Goal: Information Seeking & Learning: Learn about a topic

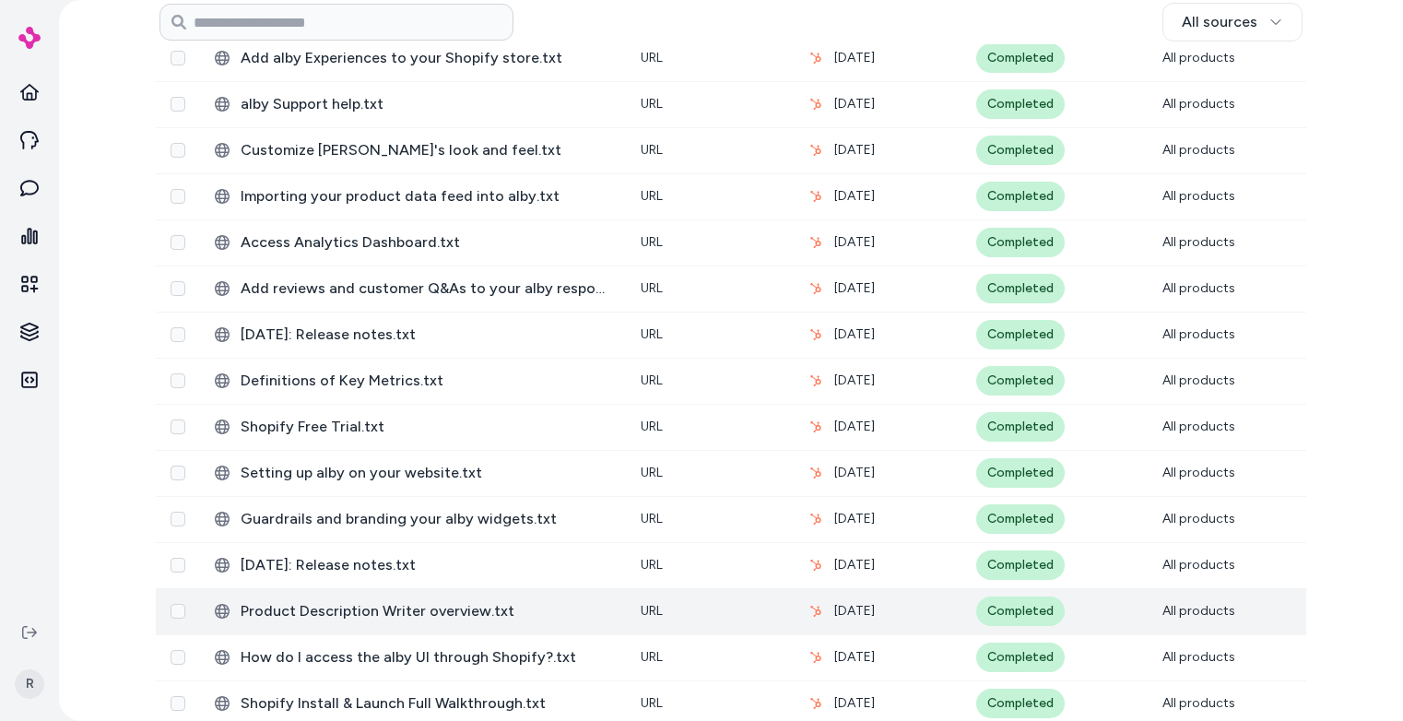
scroll to position [926, 0]
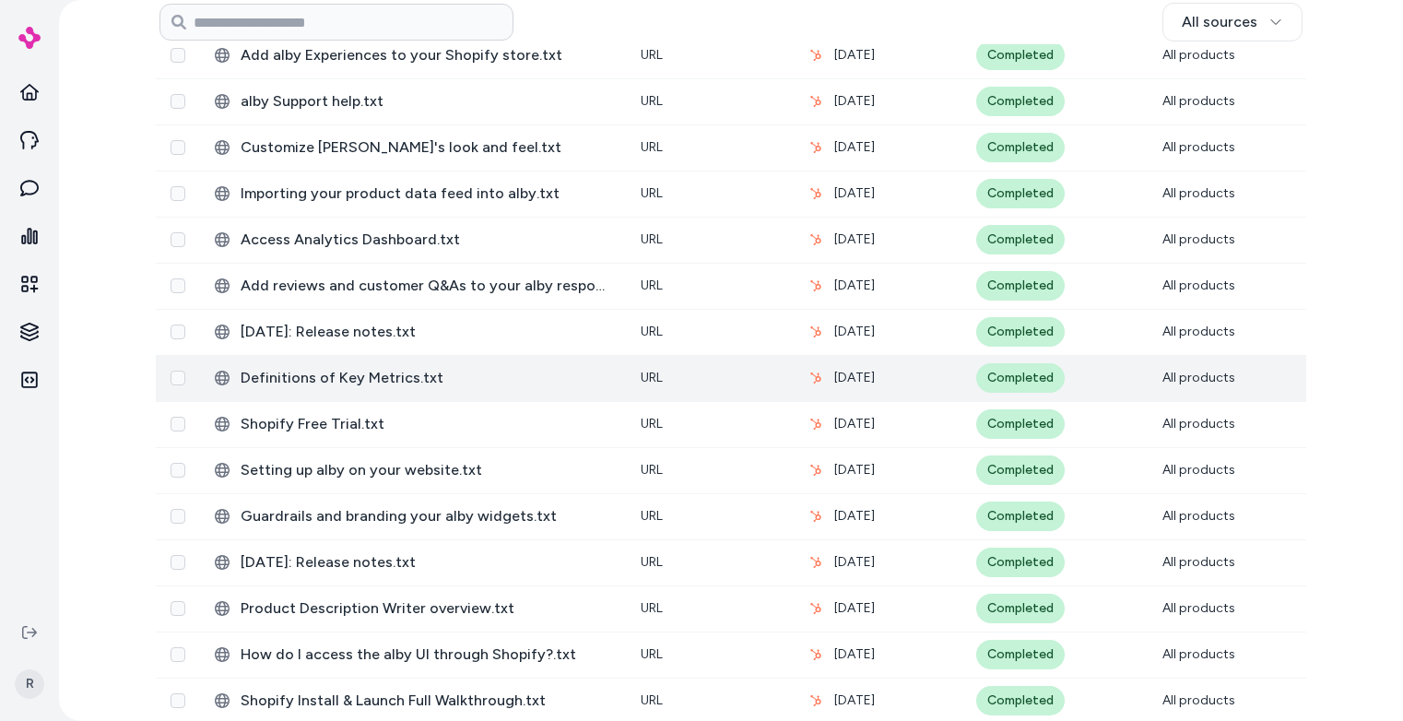
click at [384, 364] on td "Definitions of Key Metrics.txt" at bounding box center [413, 378] width 426 height 46
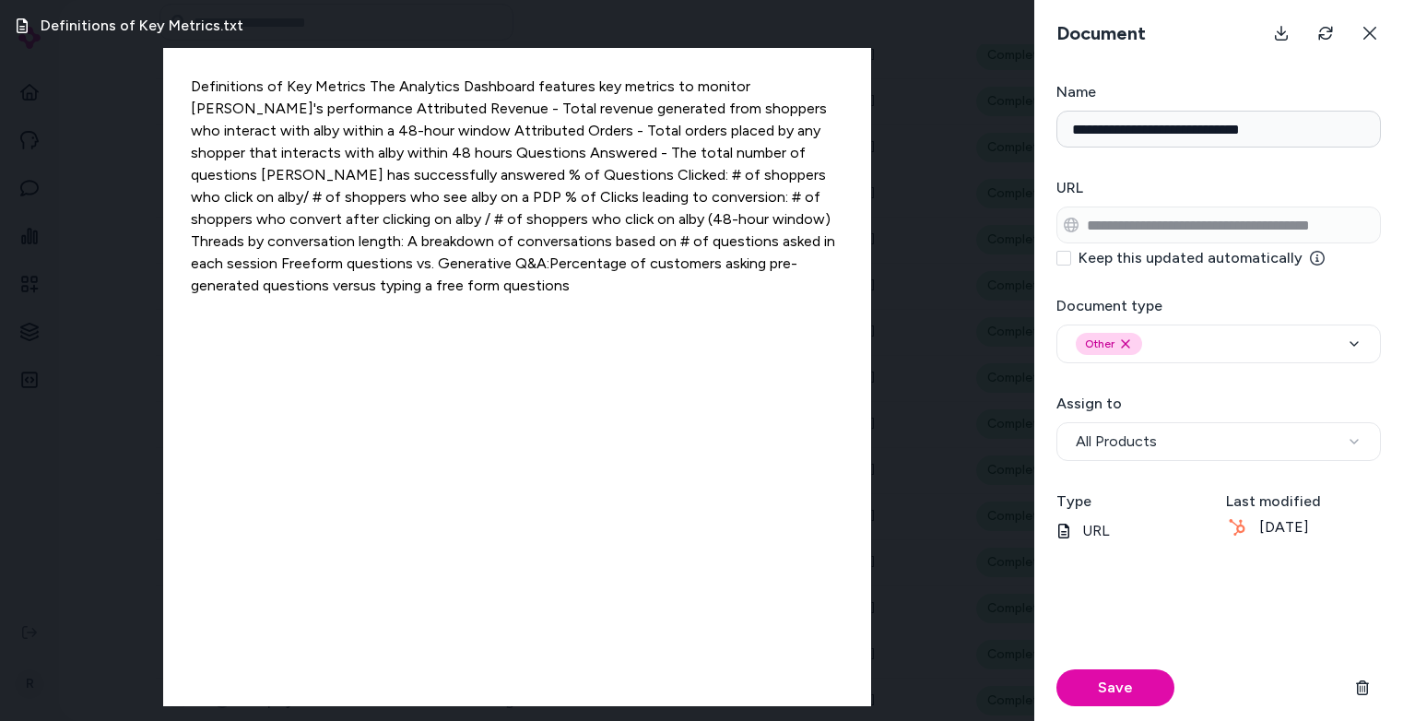
click at [1347, 82] on h3 "Name" at bounding box center [1218, 92] width 324 height 22
click at [1347, 111] on input "**********" at bounding box center [1218, 129] width 324 height 37
click at [1369, 40] on icon at bounding box center [1369, 33] width 15 height 15
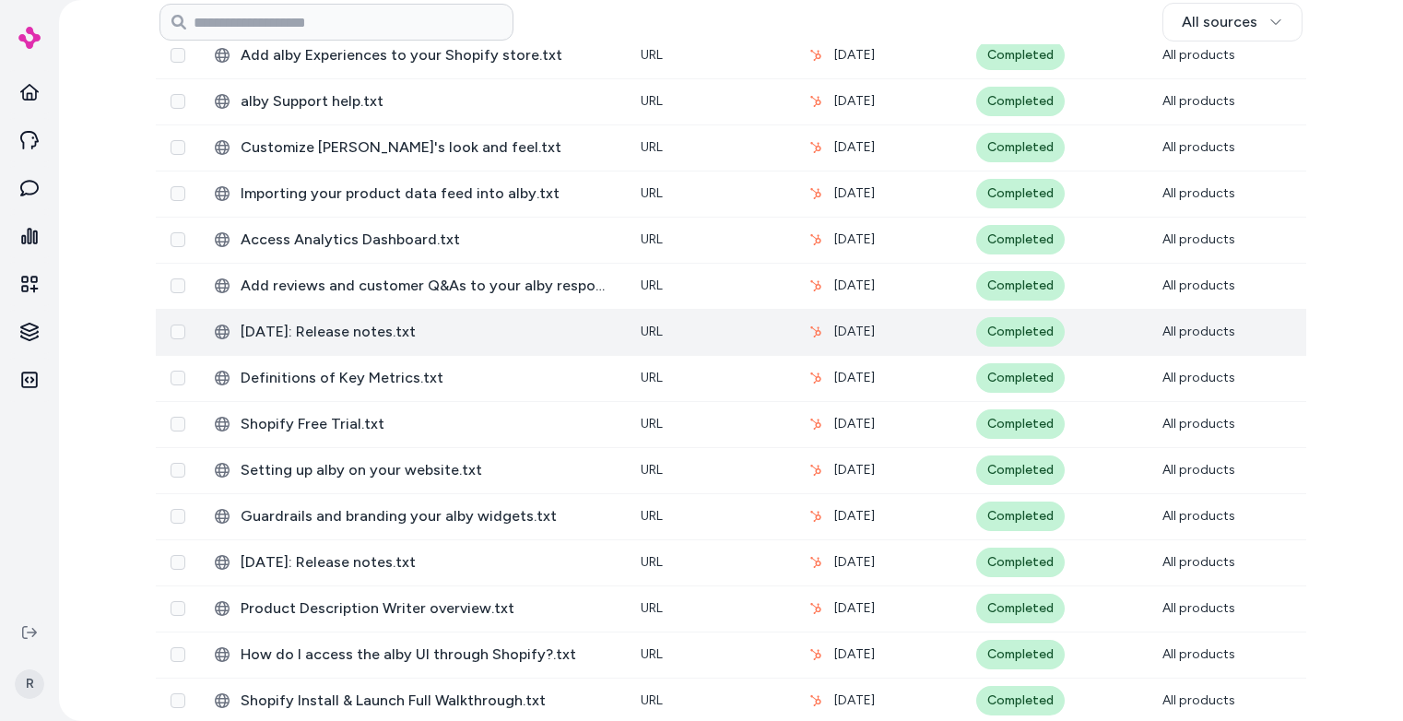
click at [390, 319] on td "[DATE]: Release notes.txt" at bounding box center [413, 332] width 426 height 46
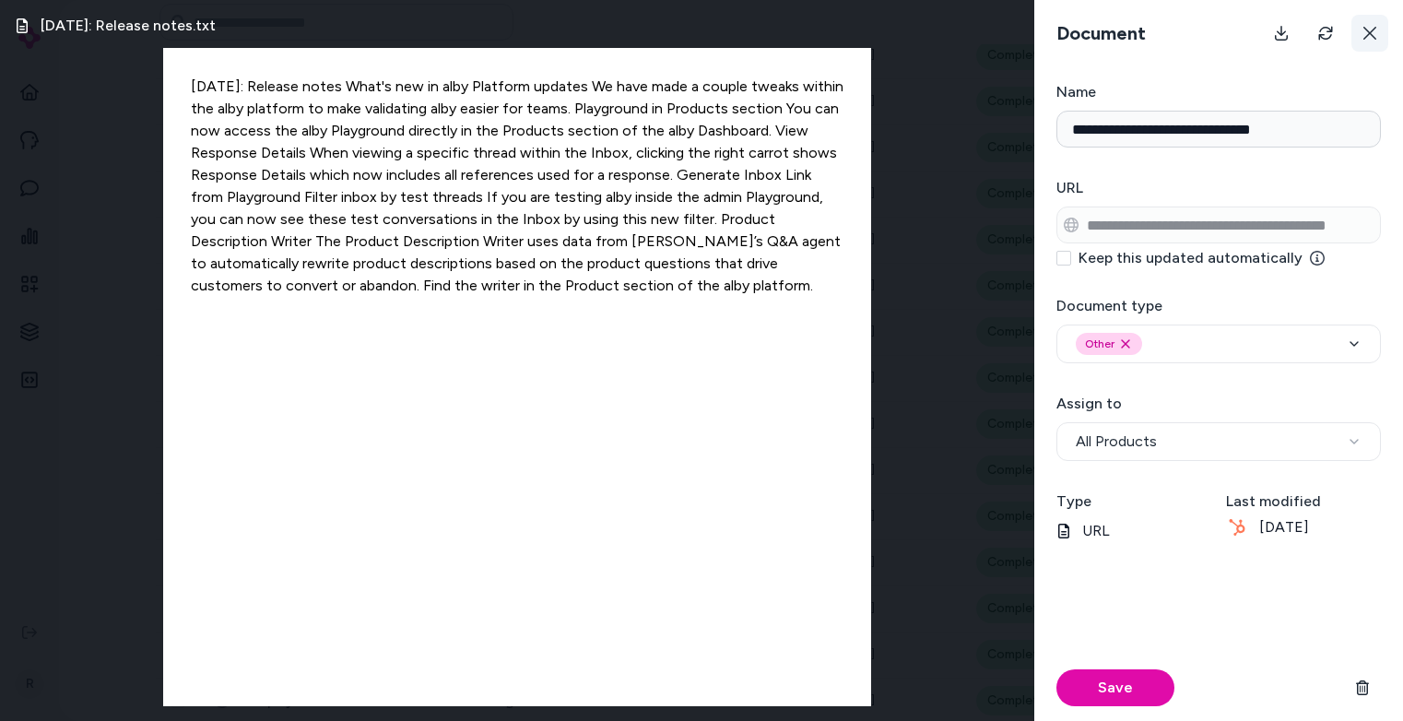
click at [1383, 34] on button at bounding box center [1369, 33] width 37 height 37
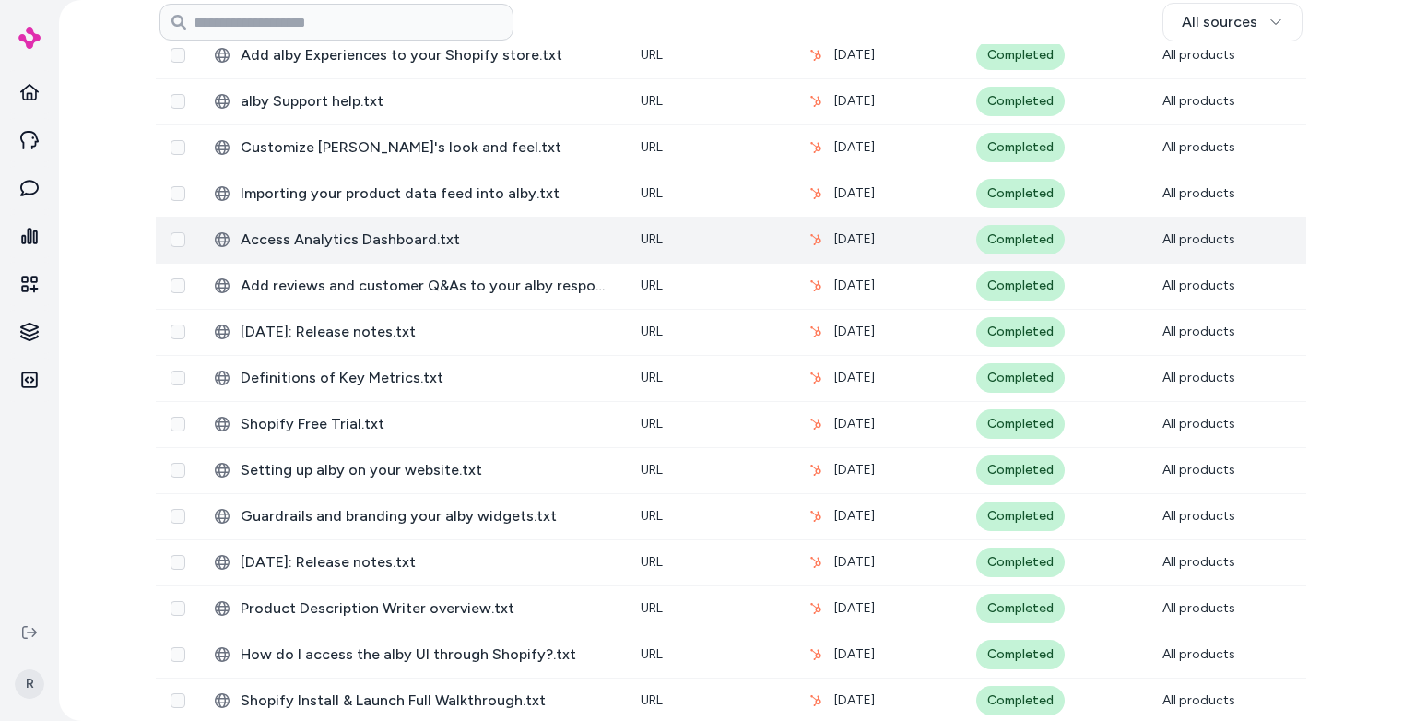
click at [371, 238] on span "Access Analytics Dashboard.txt" at bounding box center [426, 240] width 371 height 22
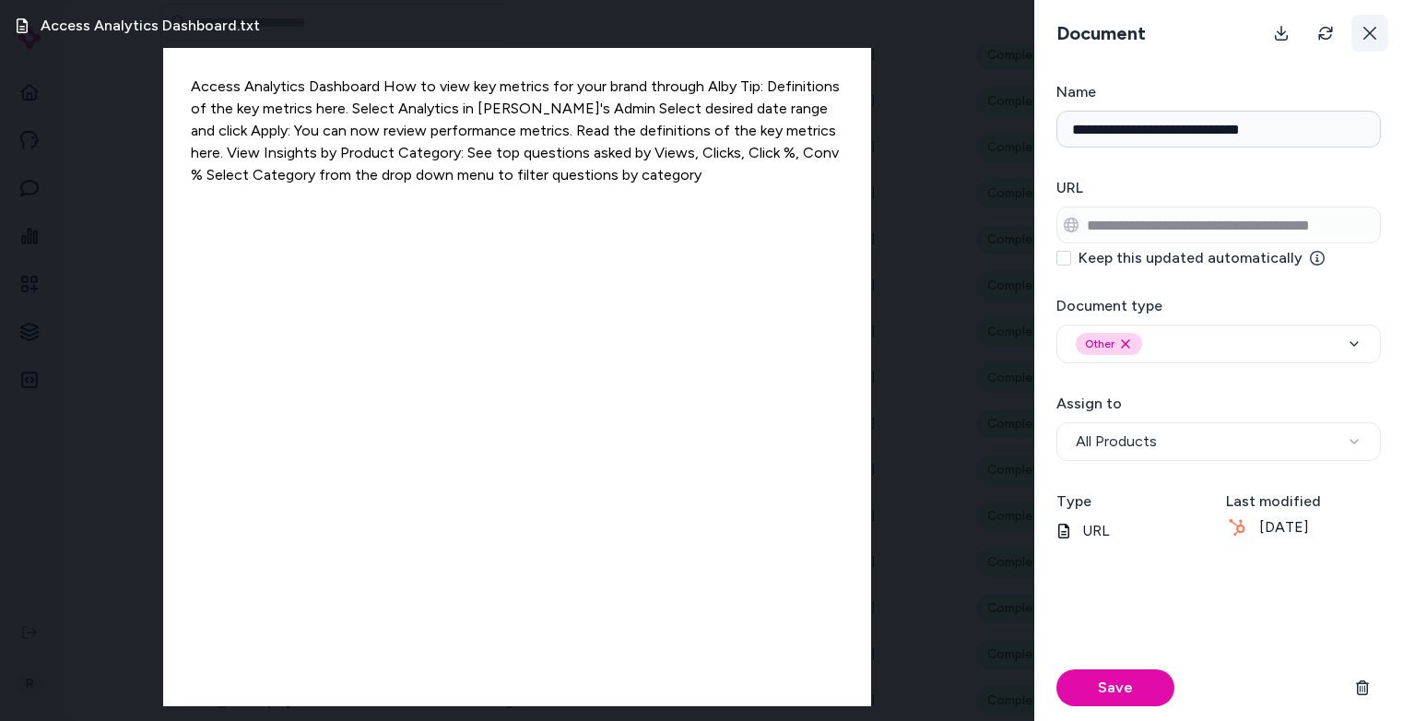
click at [1374, 46] on button at bounding box center [1369, 33] width 37 height 37
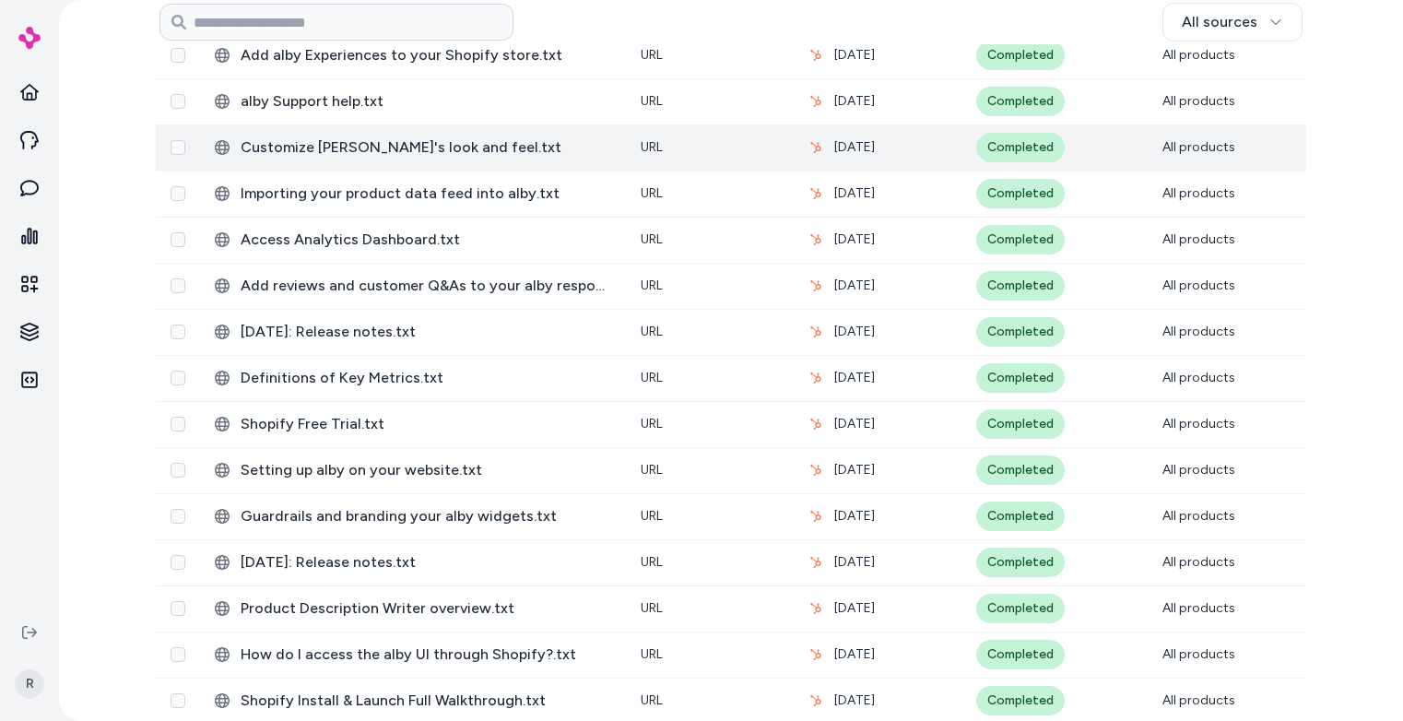
click at [314, 159] on td "Customize [PERSON_NAME]'s look and feel.txt" at bounding box center [413, 147] width 426 height 46
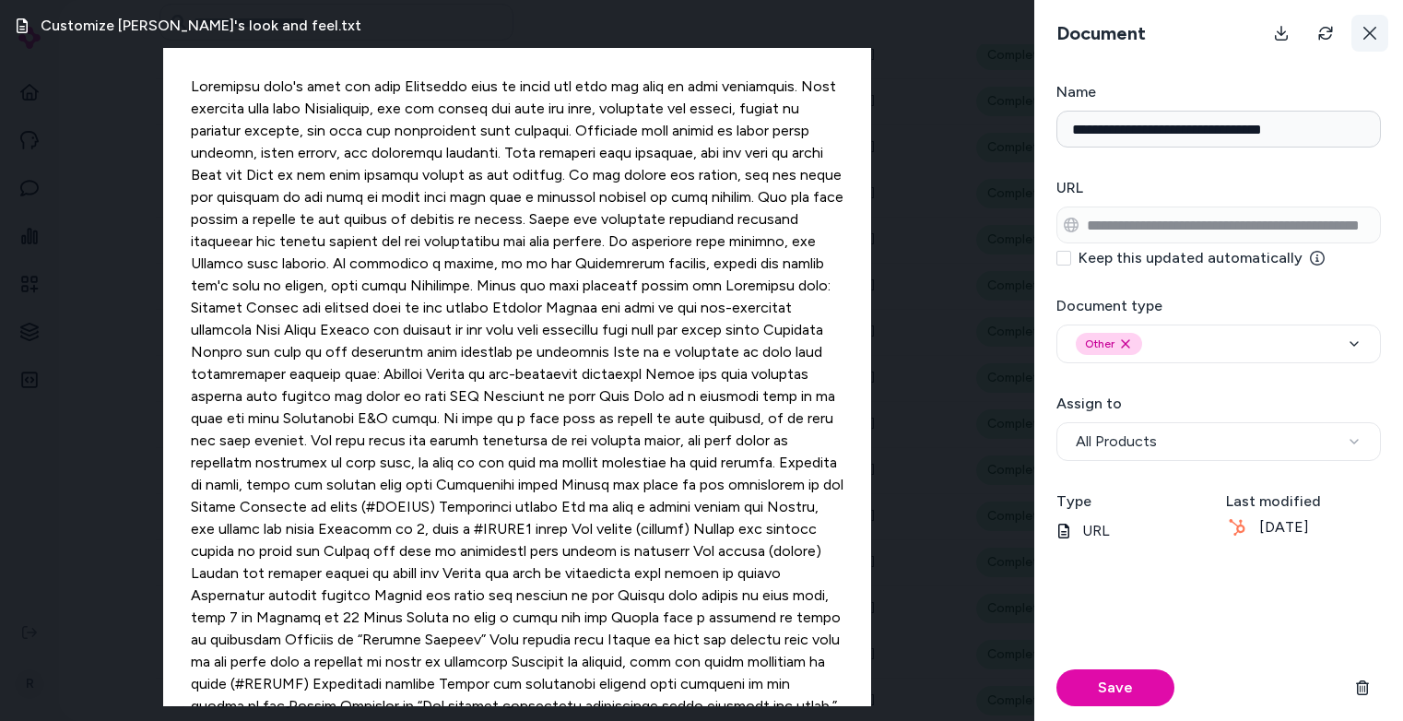
click at [1376, 30] on icon at bounding box center [1369, 33] width 15 height 15
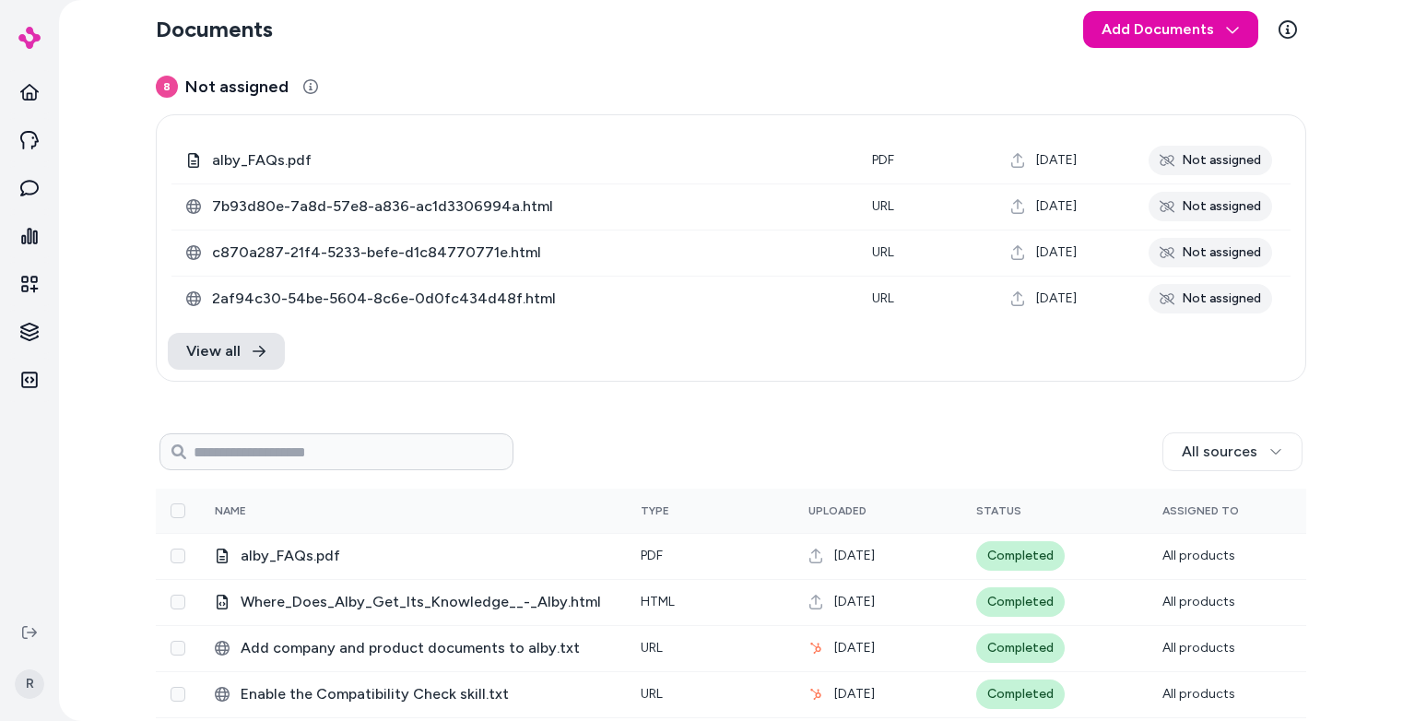
scroll to position [0, 0]
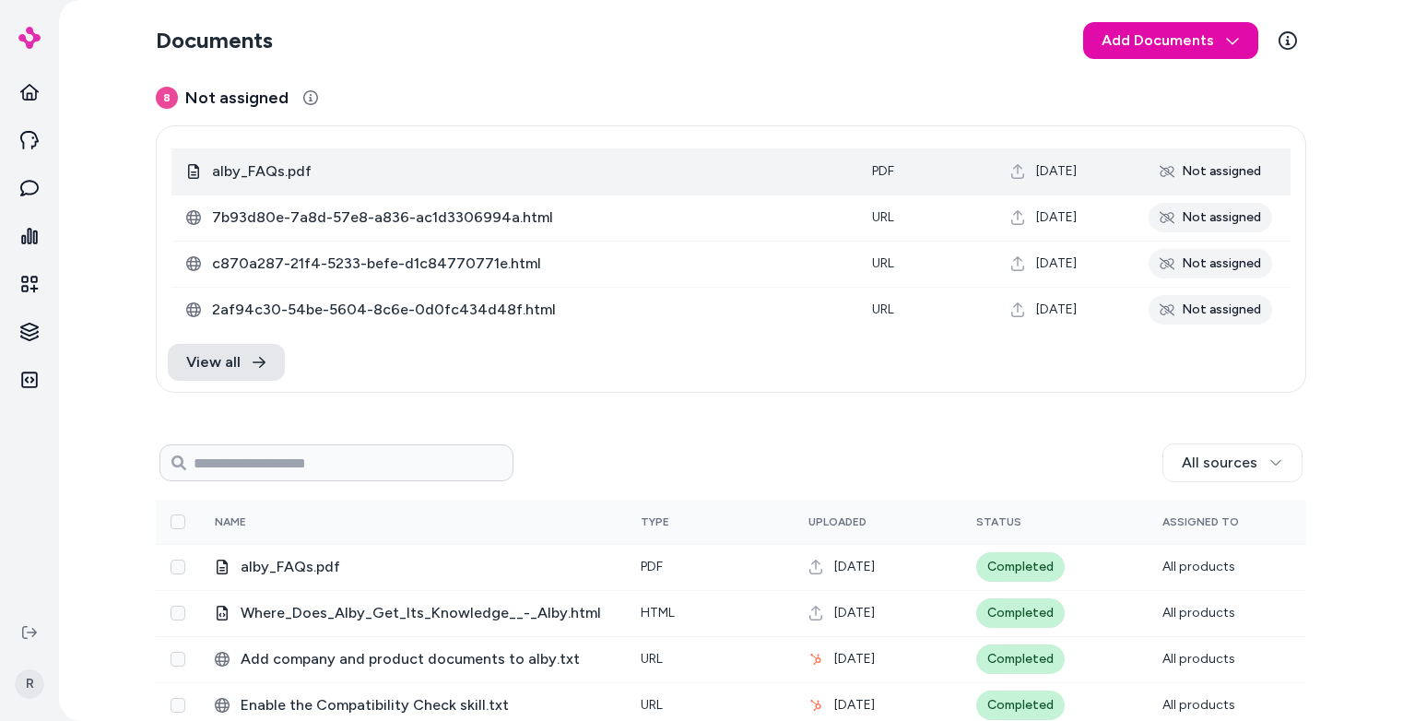
click at [348, 176] on span "alby_FAQs.pdf" at bounding box center [527, 171] width 631 height 22
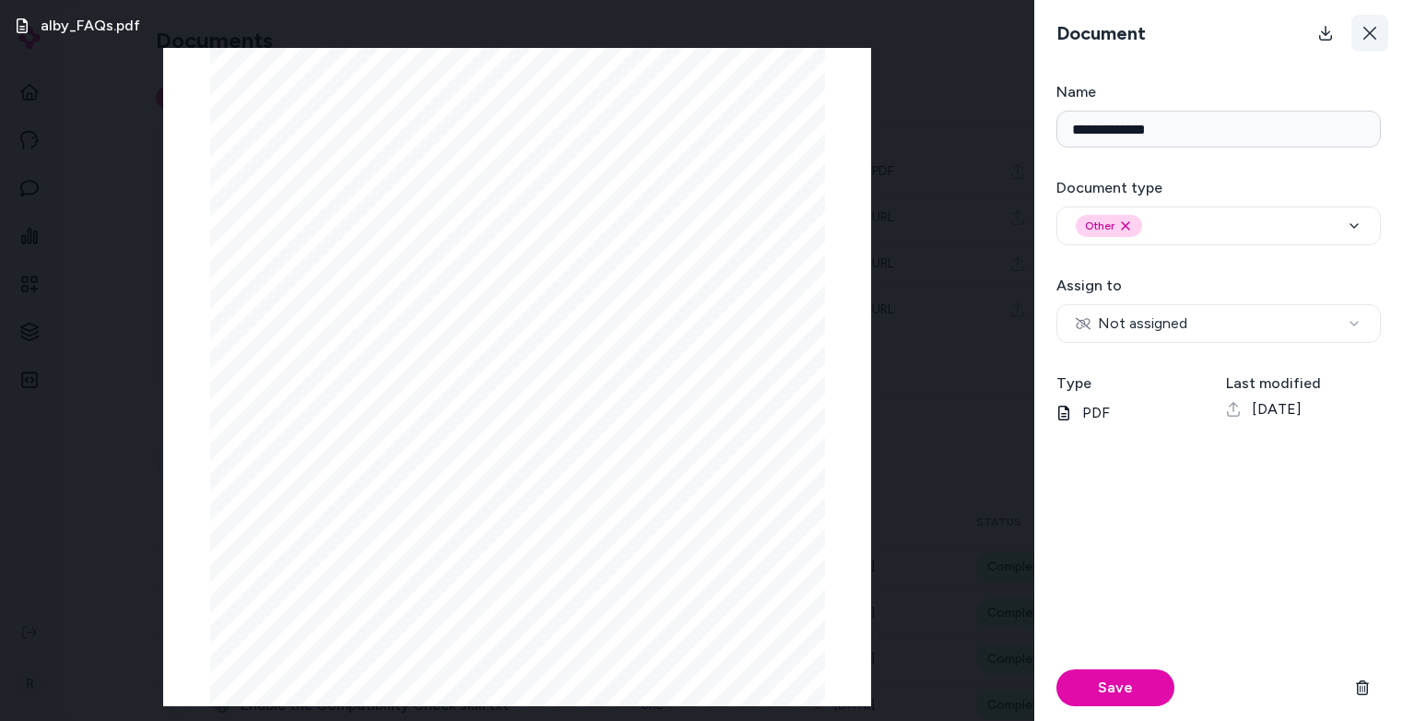
click at [1378, 25] on button at bounding box center [1369, 33] width 37 height 37
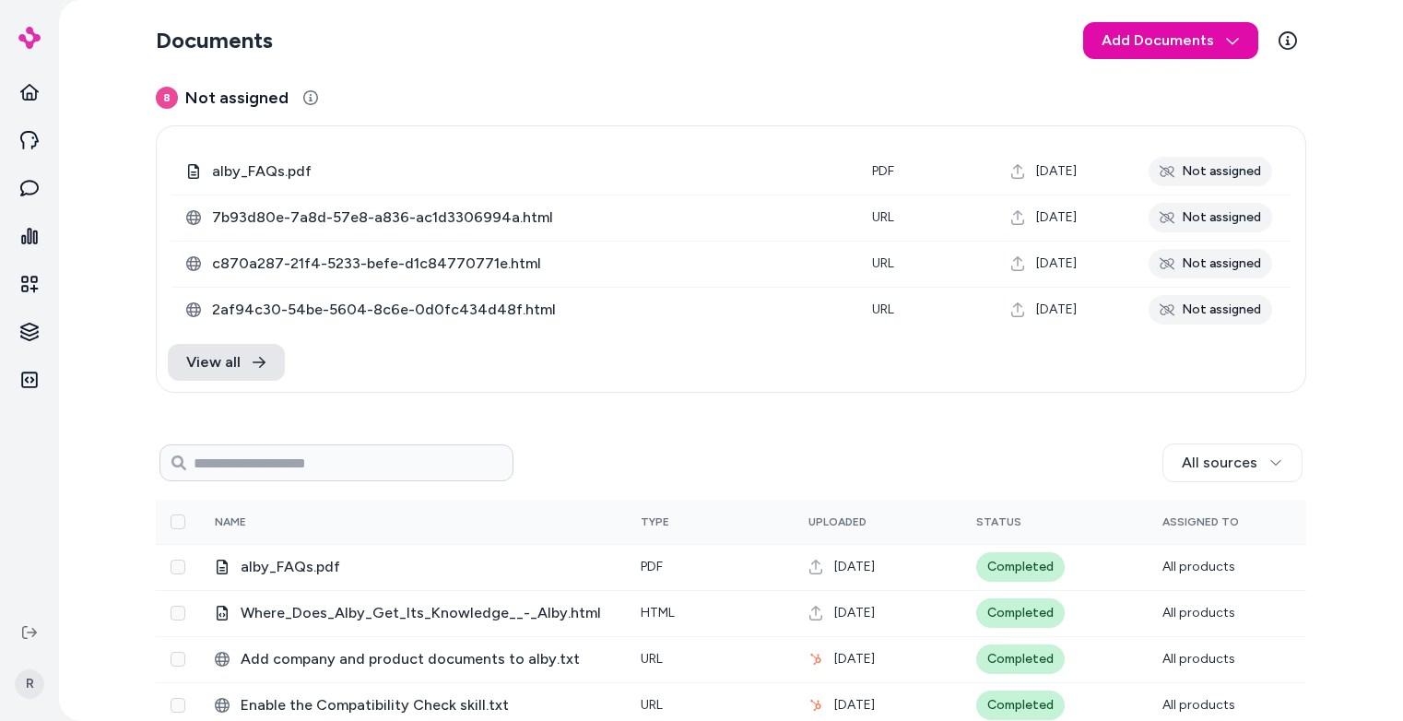
click at [893, 130] on div "0 Selected Edit alby_FAQs.pdf pdf [DATE] Not assigned 7b93d80e-7a8d-57e8-a836-a…" at bounding box center [731, 229] width 1149 height 206
click at [387, 117] on div "8 Not assigned 0 Selected Edit alby_FAQs.pdf pdf [DATE] Not assigned 7b93d80e-7…" at bounding box center [731, 239] width 1150 height 308
